Goal: Check status: Check status

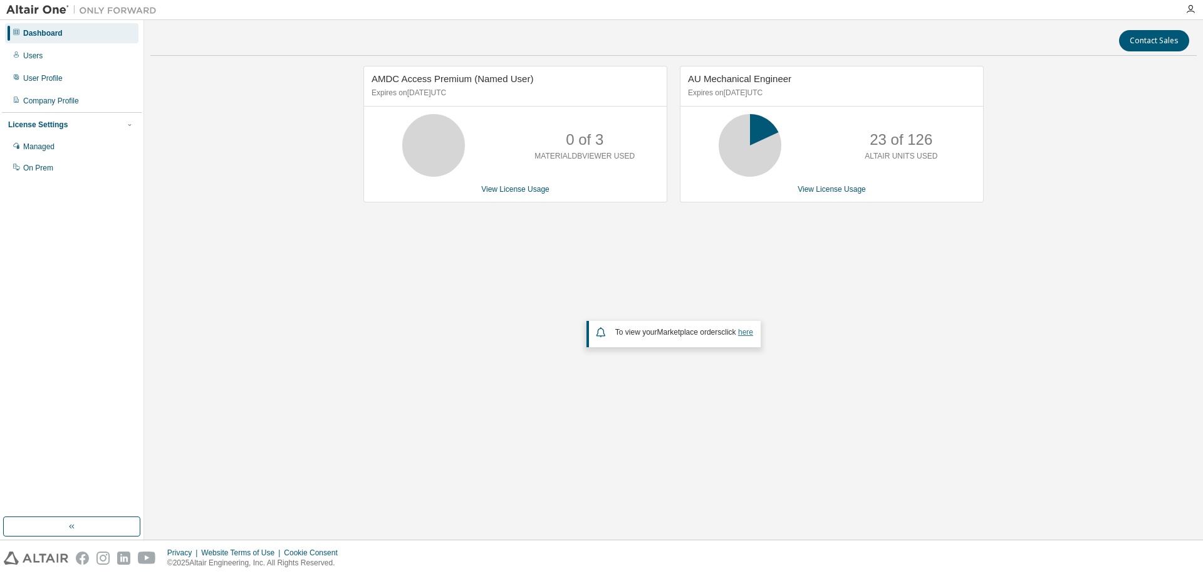
click at [751, 333] on link "here" at bounding box center [745, 332] width 15 height 9
click at [391, 270] on div "AMDC Access Premium (Named User) Expires on [DATE] UTC 0 of 3 MATERIALDBVIEWER …" at bounding box center [673, 253] width 1046 height 374
